Goal: Navigation & Orientation: Find specific page/section

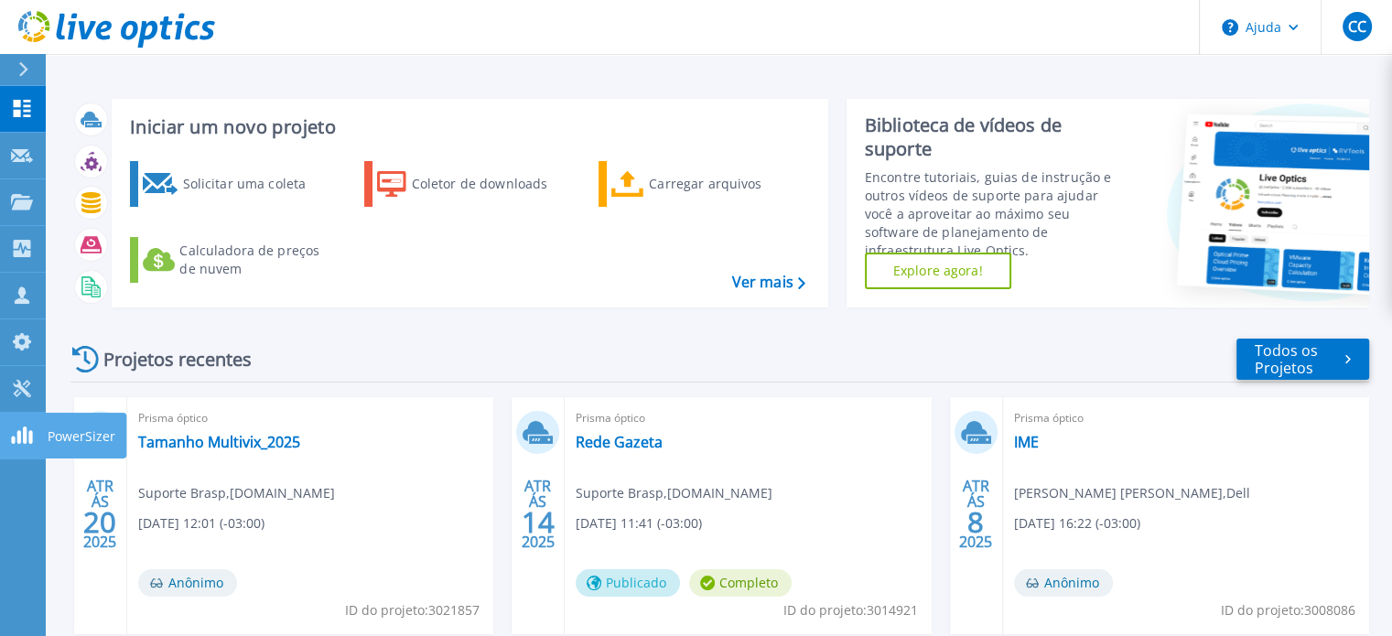
click at [24, 442] on rect at bounding box center [25, 434] width 4 height 17
click at [21, 444] on div at bounding box center [22, 435] width 22 height 19
